Goal: Information Seeking & Learning: Learn about a topic

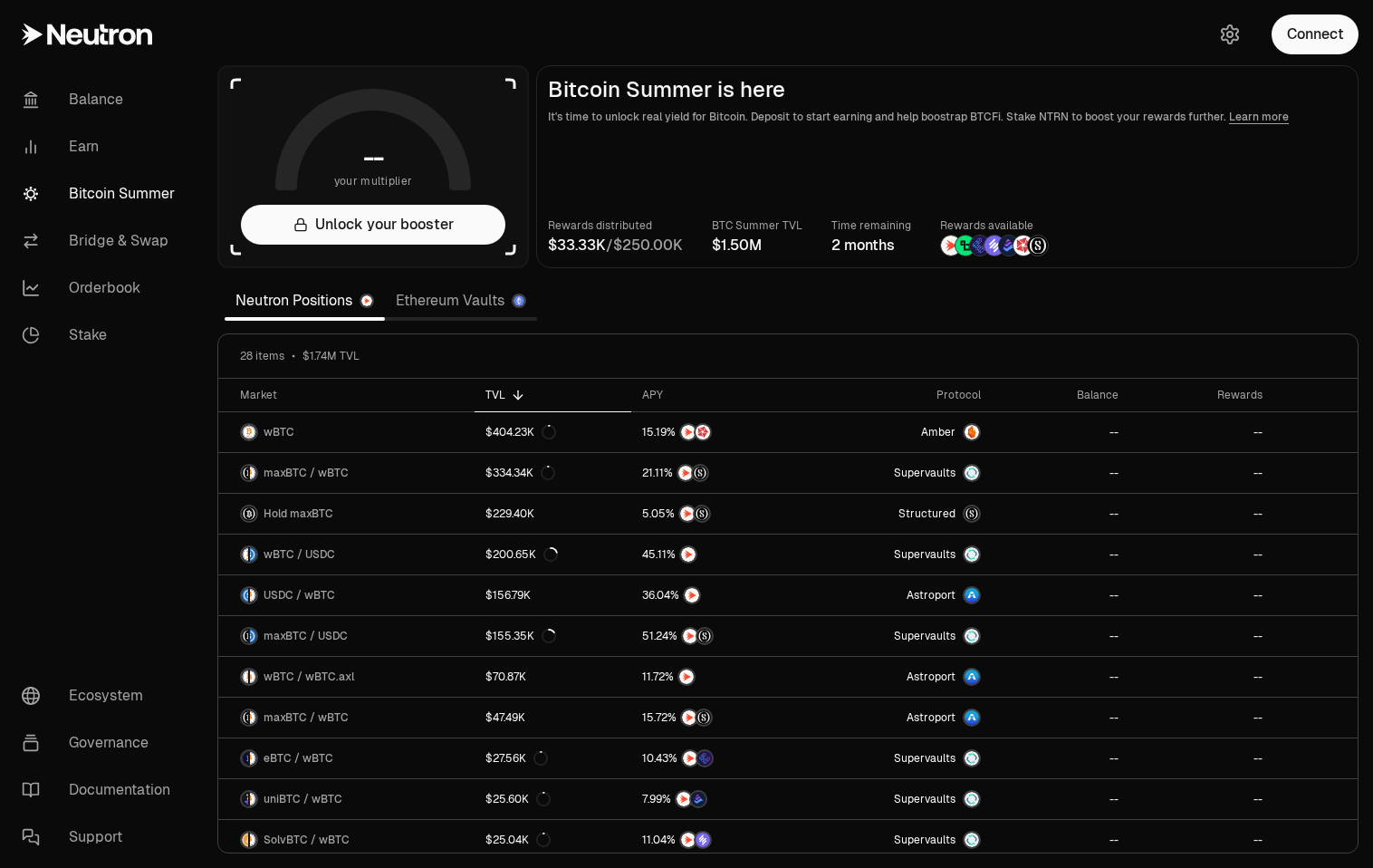
click at [487, 290] on link "Ethereum Vaults" at bounding box center [461, 300] width 152 height 36
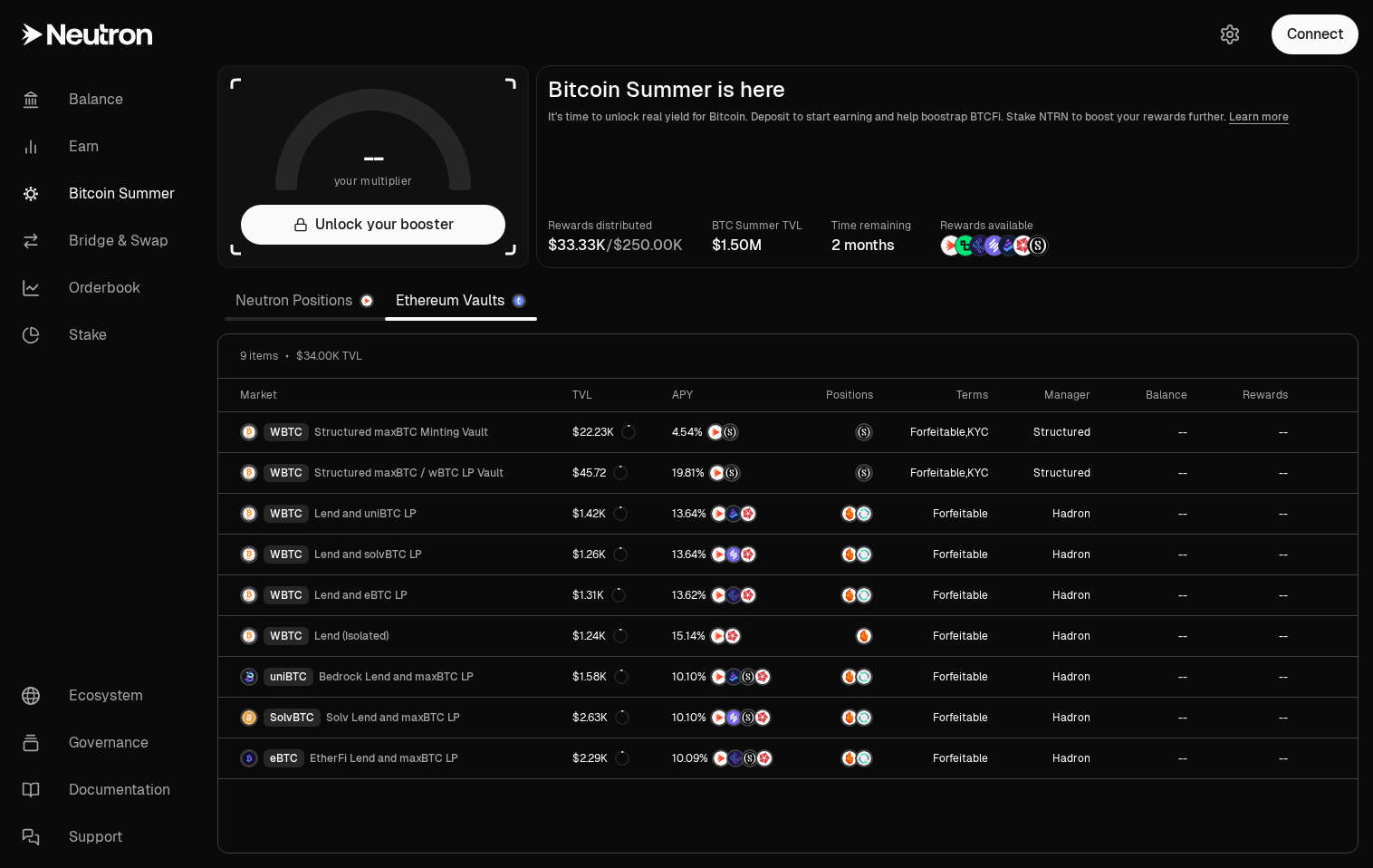
click at [318, 308] on link "Neutron Positions" at bounding box center [305, 300] width 161 height 36
